Goal: Information Seeking & Learning: Learn about a topic

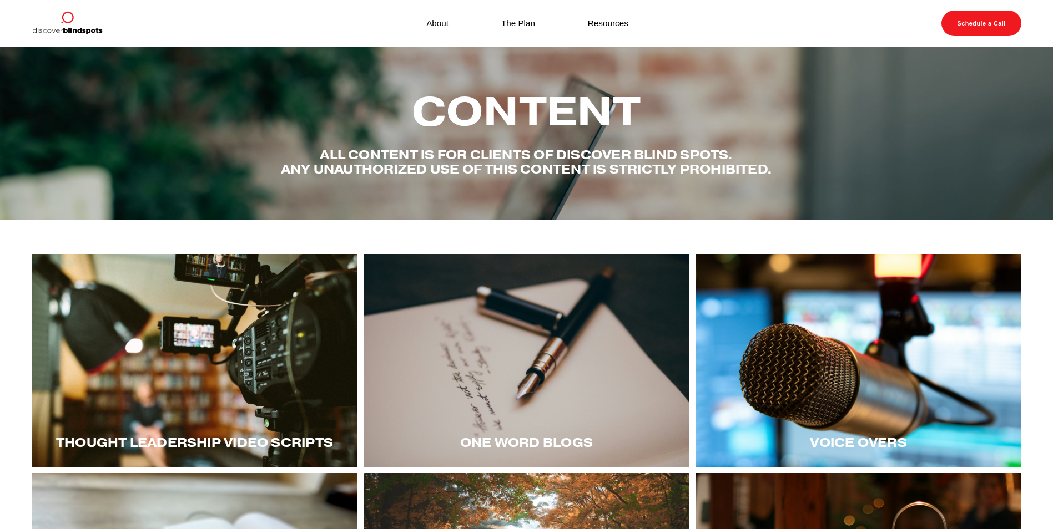
click at [227, 318] on div at bounding box center [195, 360] width 326 height 213
